Goal: Task Accomplishment & Management: Manage account settings

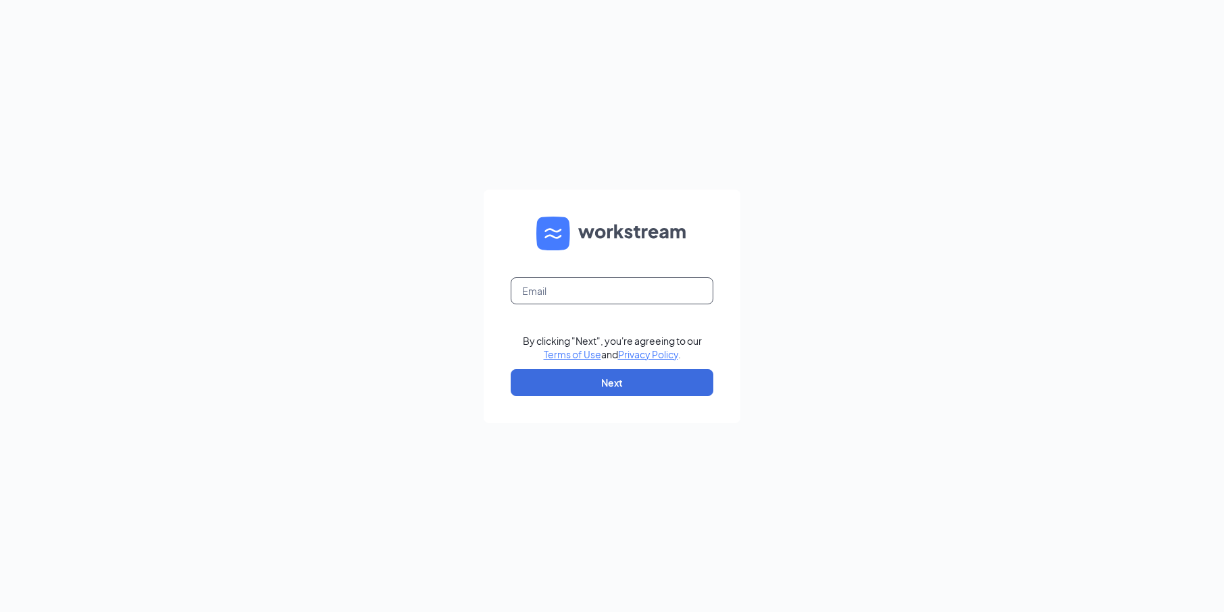
drag, startPoint x: 569, startPoint y: 291, endPoint x: 615, endPoint y: 286, distance: 46.2
click at [615, 286] on input "text" at bounding box center [612, 291] width 203 height 27
type input "[EMAIL_ADDRESS][DOMAIN_NAME]"
click at [610, 379] on button "Next" at bounding box center [612, 382] width 203 height 27
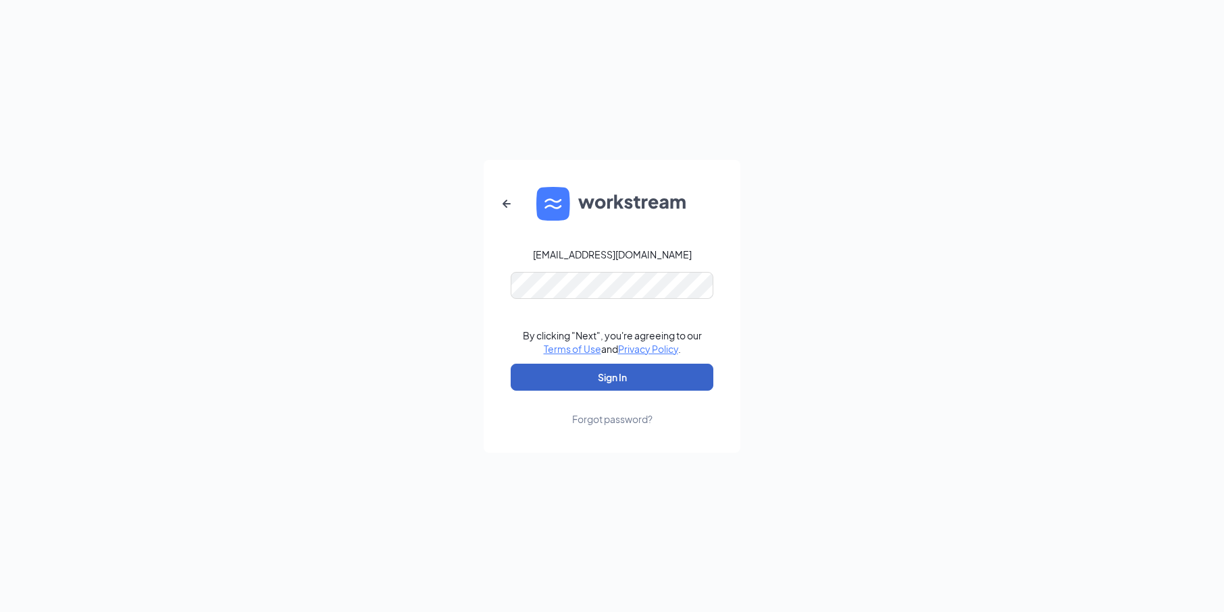
click at [615, 375] on button "Sign In" at bounding box center [612, 377] width 203 height 27
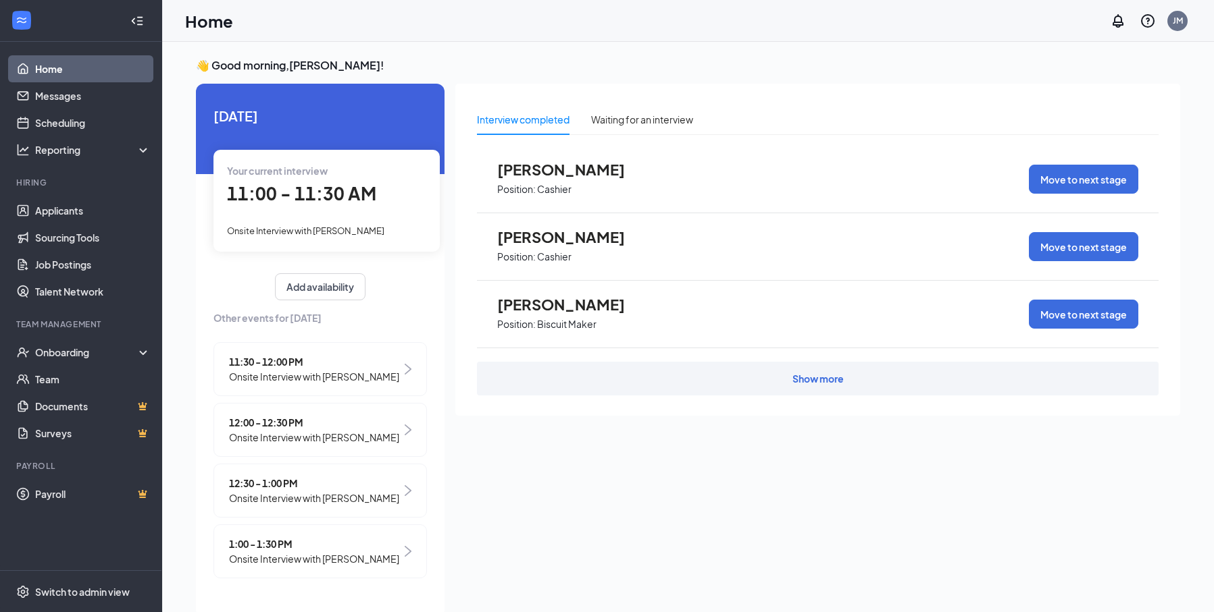
click at [312, 209] on div "Your current interview 11:00 - 11:30 AM Onsite Interview with [PERSON_NAME]" at bounding box center [326, 200] width 226 height 101
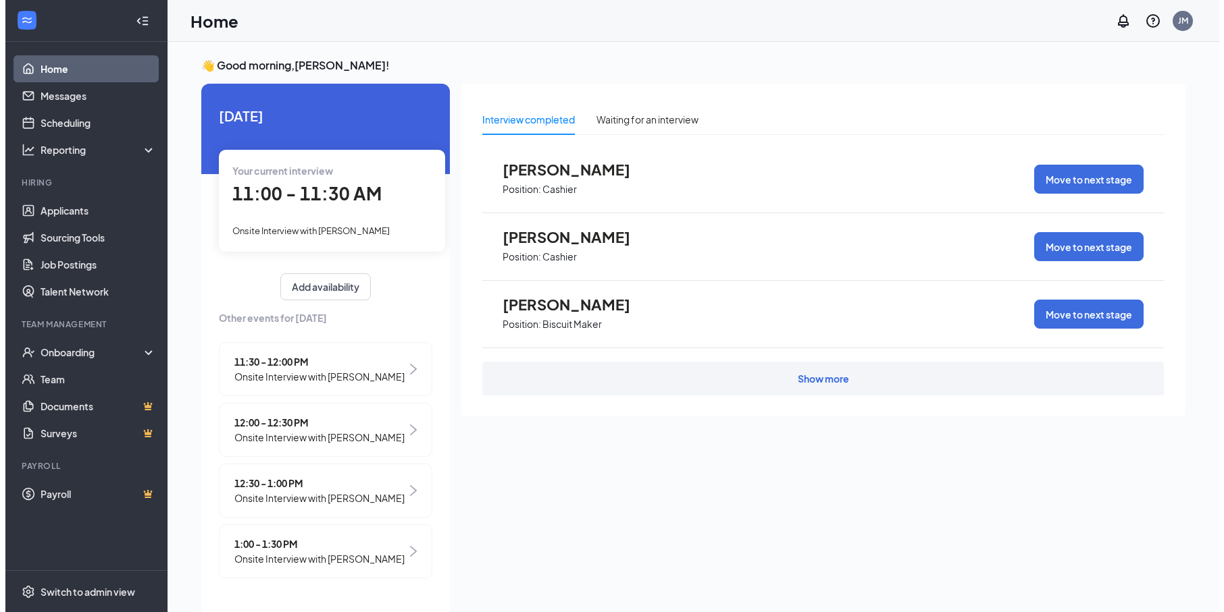
scroll to position [5, 0]
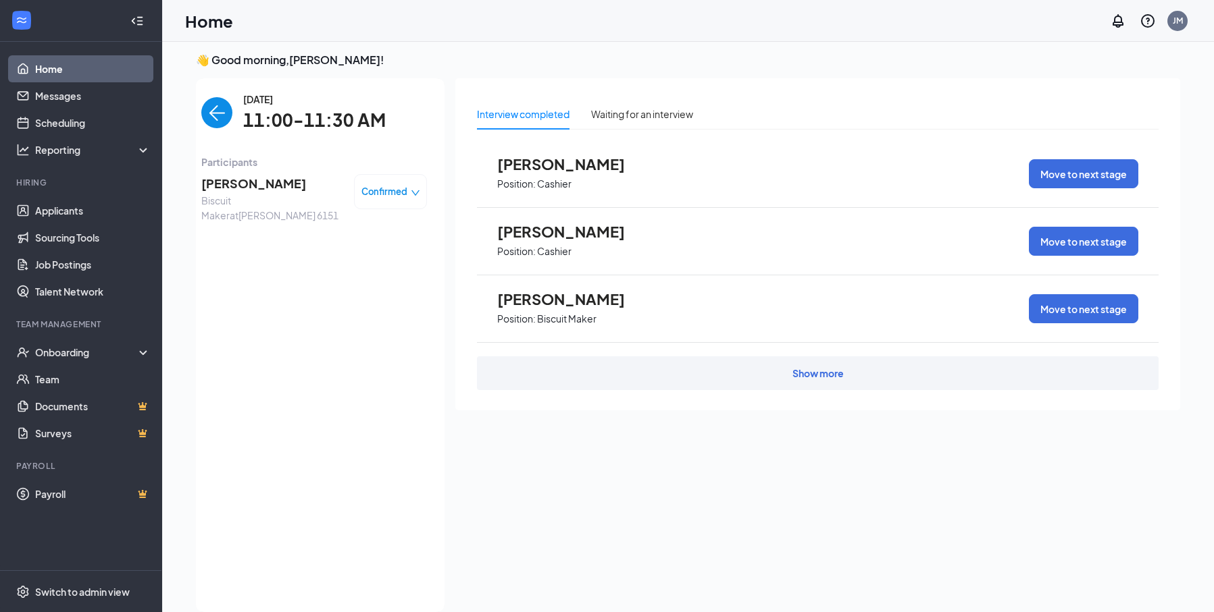
click at [243, 189] on span "[PERSON_NAME]" at bounding box center [272, 183] width 142 height 19
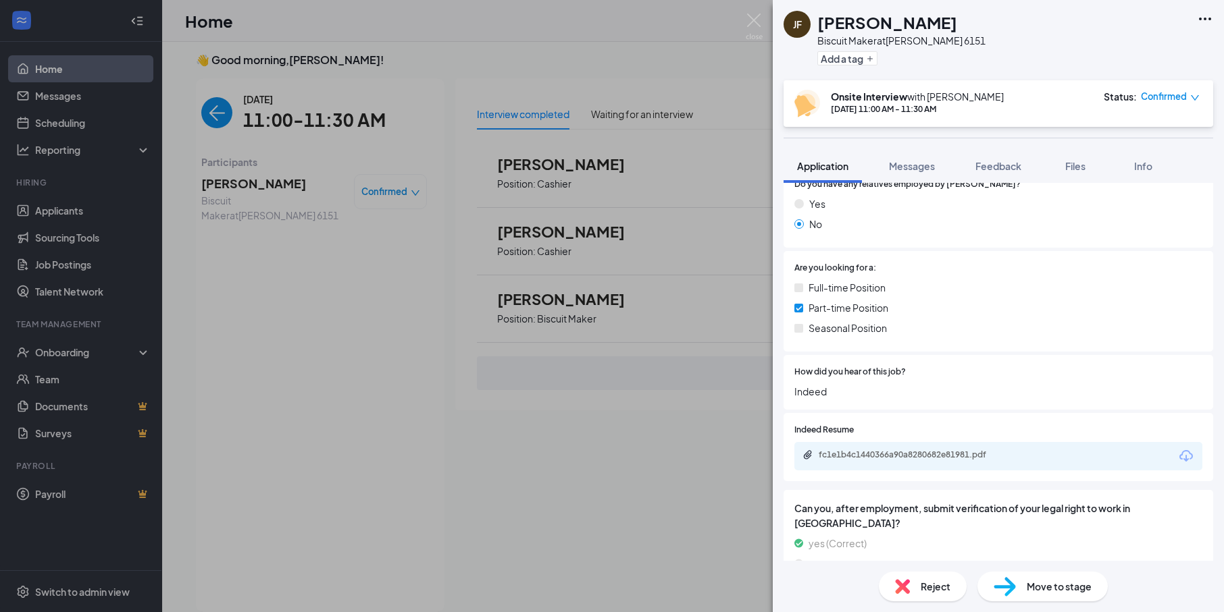
scroll to position [675, 0]
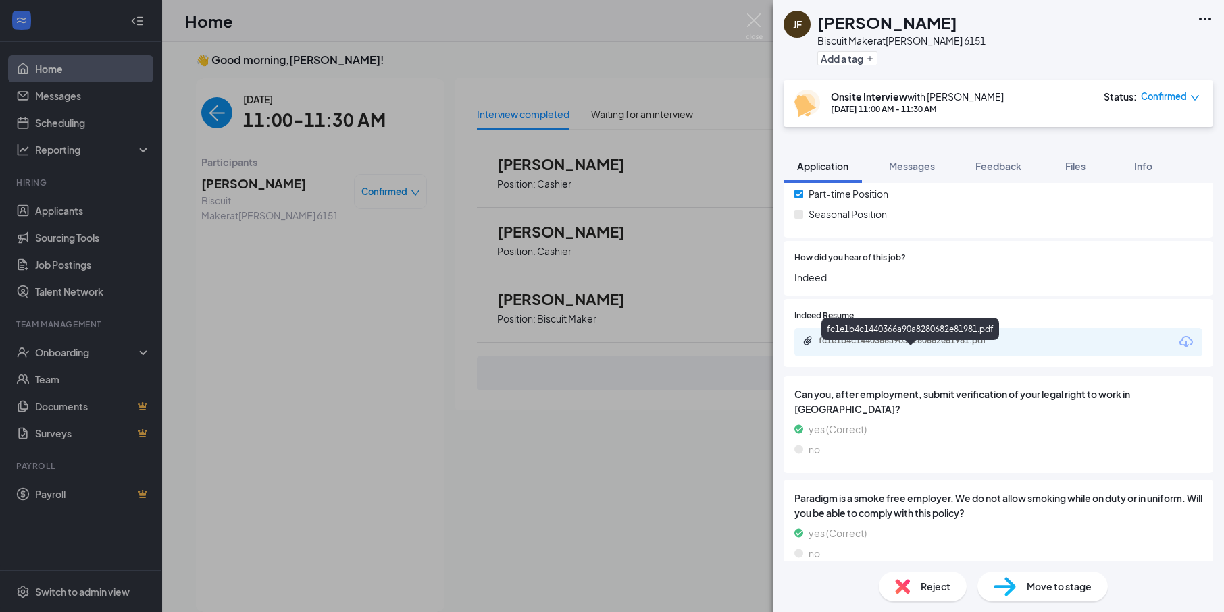
click at [883, 346] on div "fc1e1b4c1440366a90a8280682e81981.pdf" at bounding box center [912, 341] width 189 height 11
